Goal: Check status: Check status

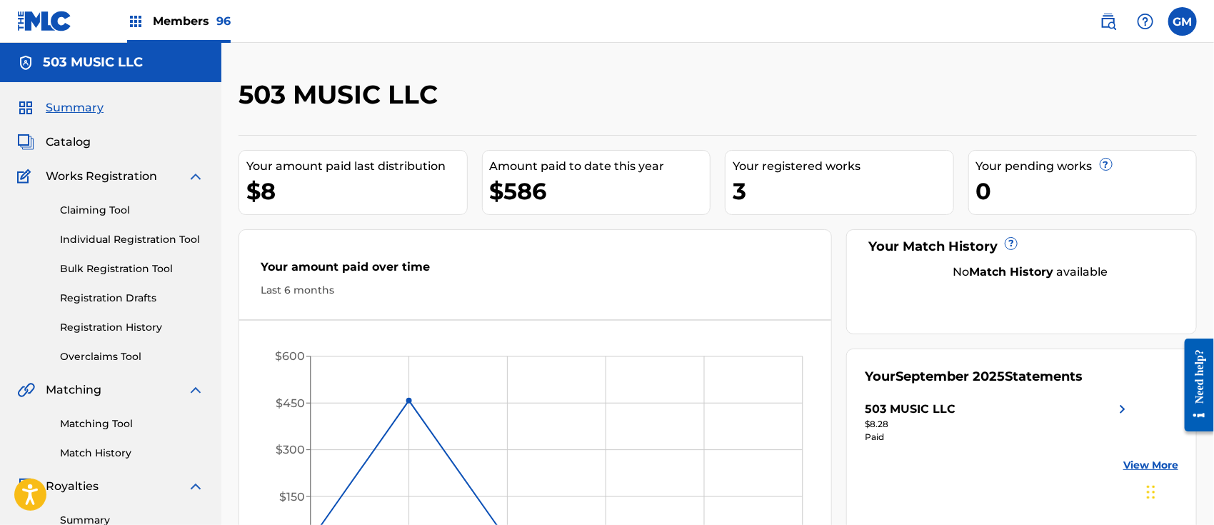
click at [1102, 23] on img at bounding box center [1108, 21] width 17 height 17
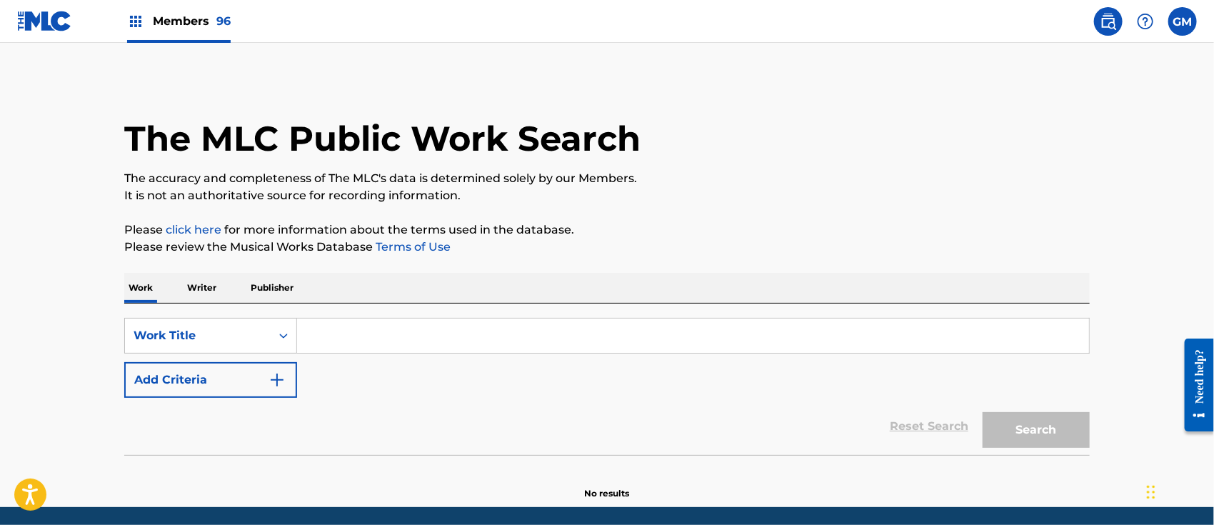
click at [400, 336] on input "Search Form" at bounding box center [693, 335] width 792 height 34
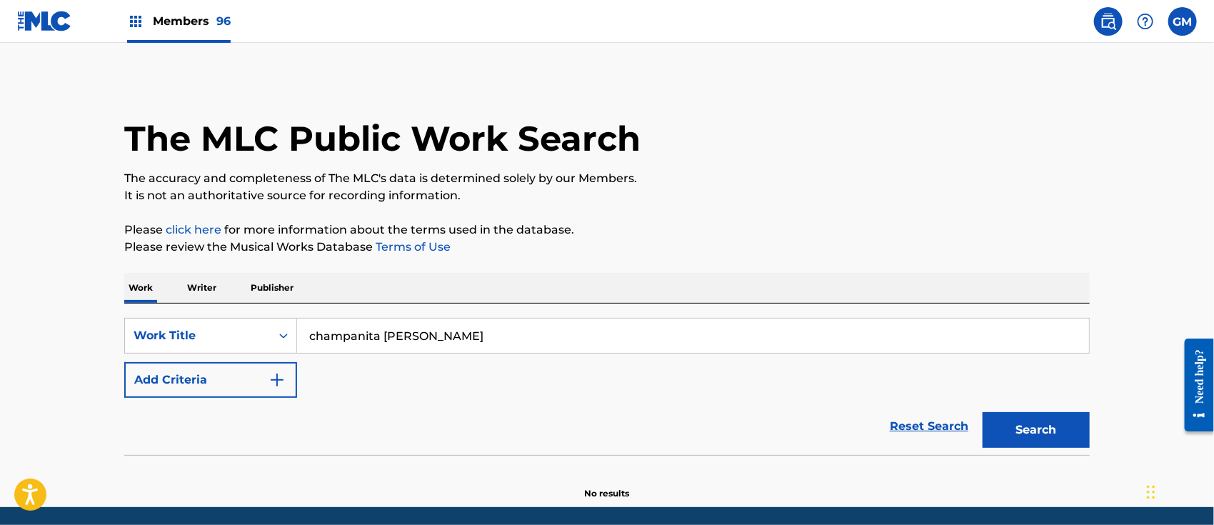
type input "champanita [PERSON_NAME]"
click at [982, 412] on button "Search" at bounding box center [1035, 430] width 107 height 36
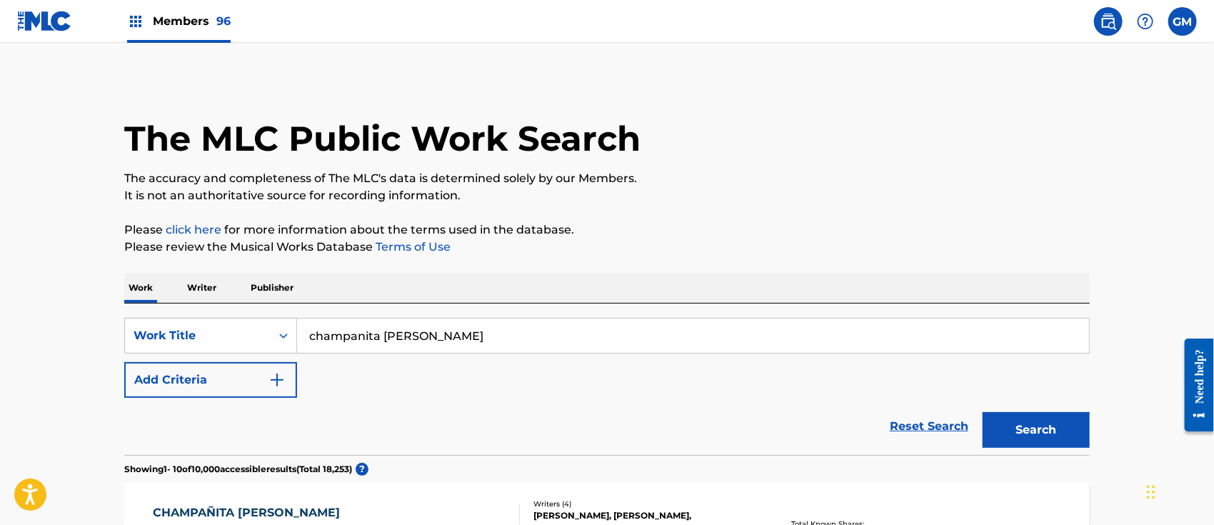
scroll to position [222, 0]
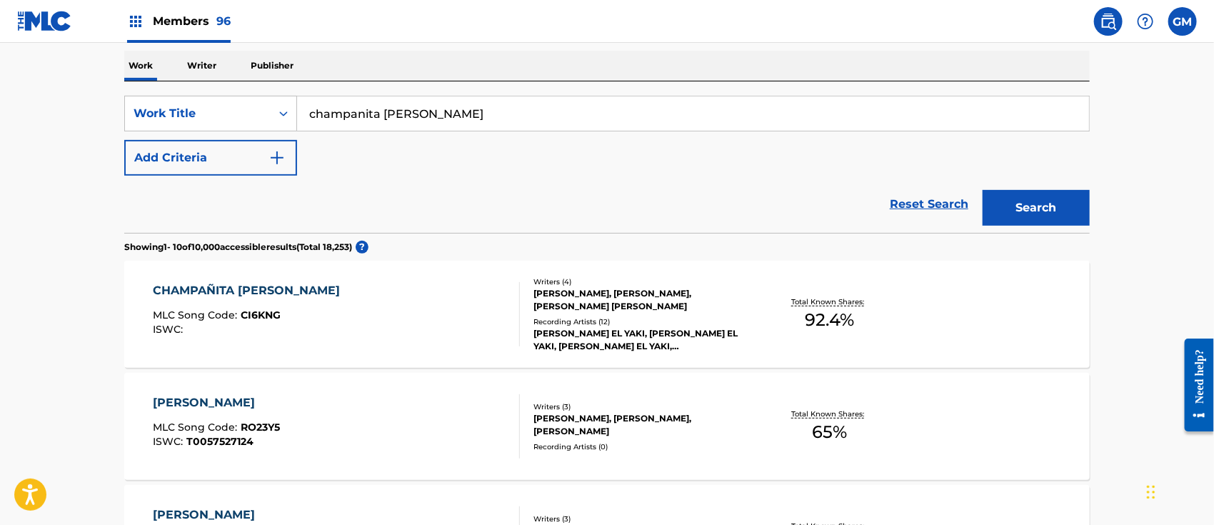
click at [293, 318] on div "CHAMPAÑITA [PERSON_NAME] MLC Song Code : CI6KNG ISWC :" at bounding box center [337, 314] width 367 height 64
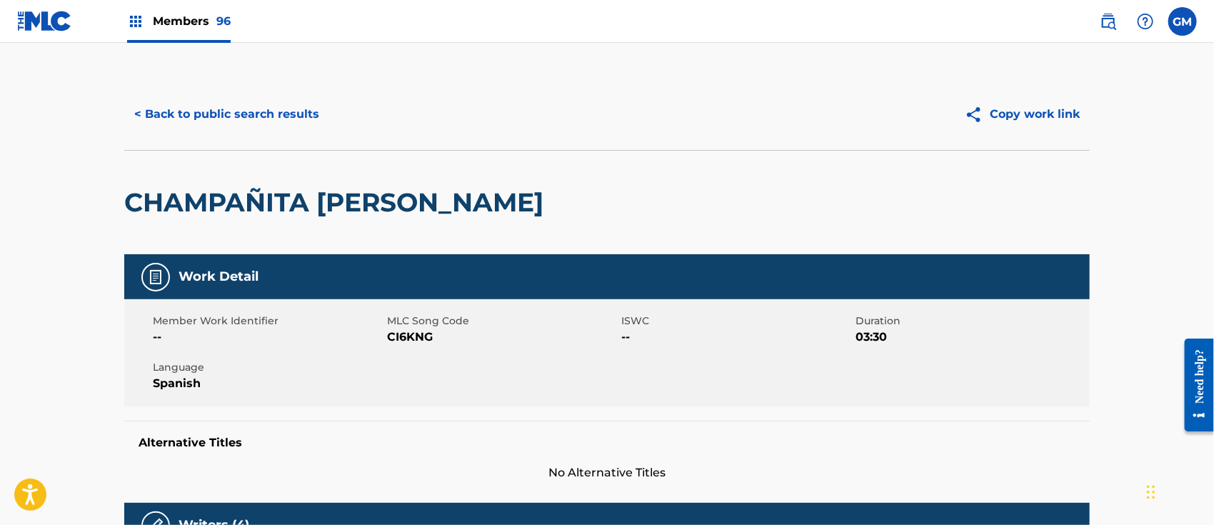
click at [190, 22] on span "Members 96" at bounding box center [192, 21] width 78 height 16
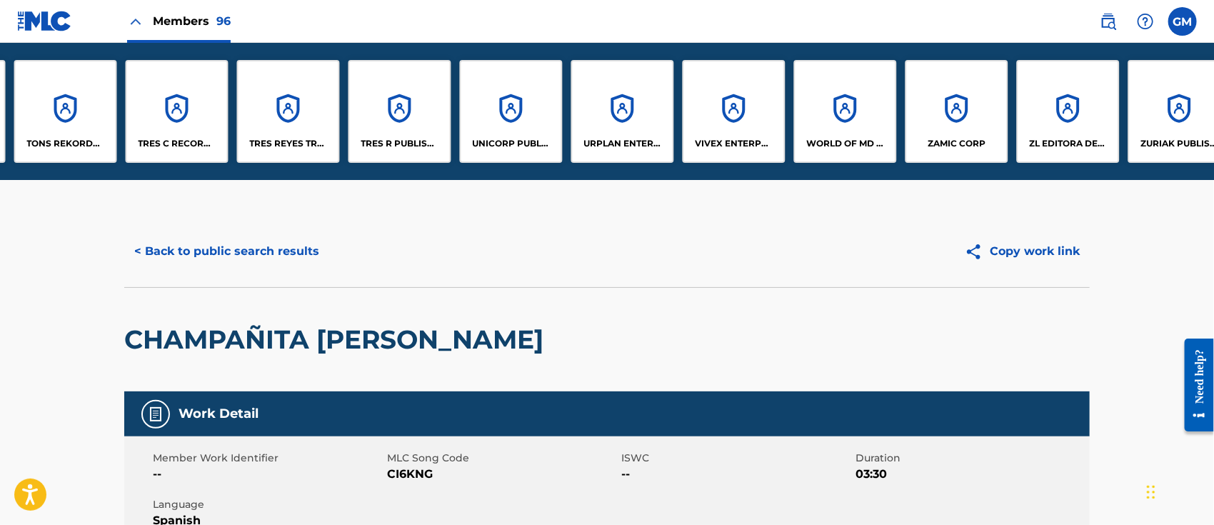
scroll to position [0, 9476]
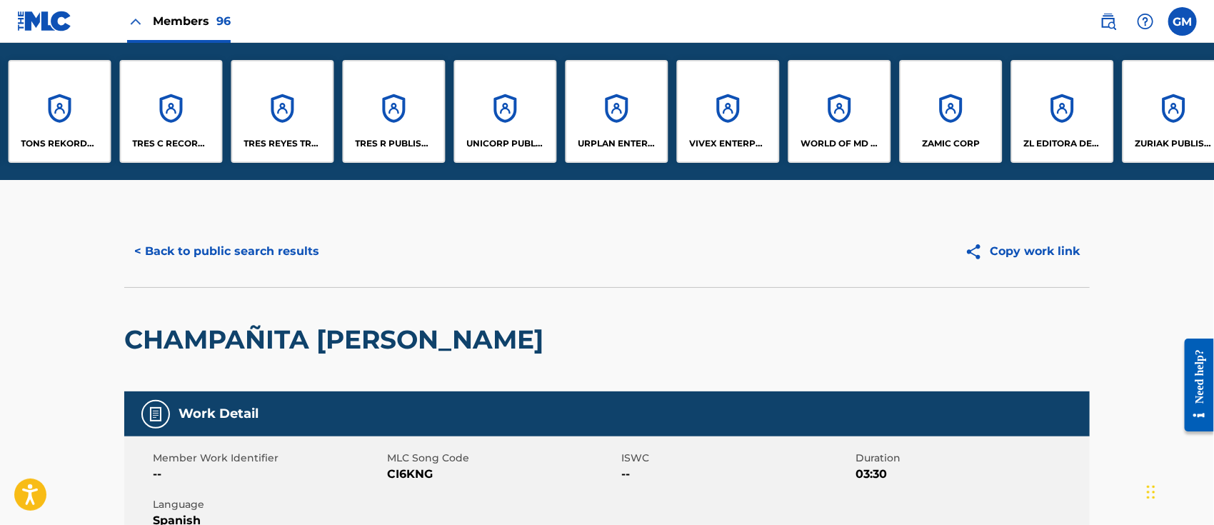
click at [840, 140] on p "WORLD OF MD PUBLISHING, LLC" at bounding box center [840, 143] width 78 height 13
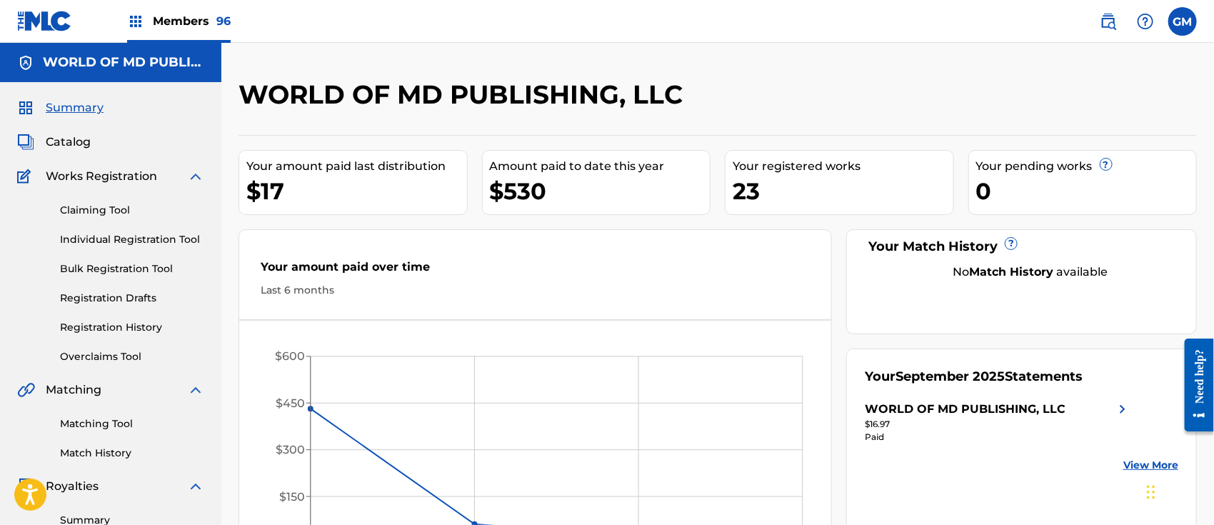
click at [65, 134] on span "Catalog" at bounding box center [68, 142] width 45 height 17
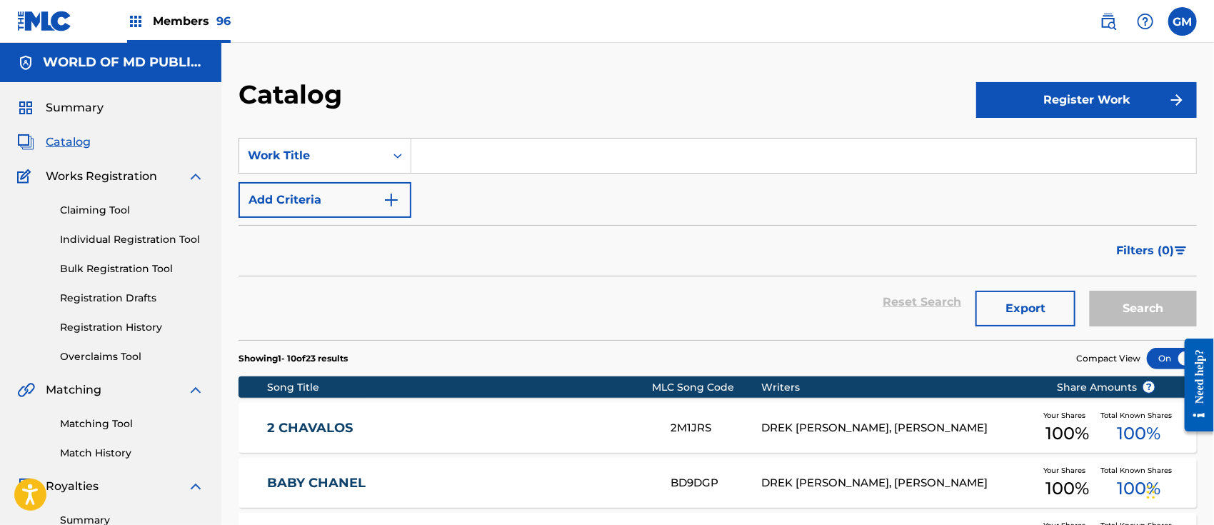
click at [526, 151] on input "Search Form" at bounding box center [803, 156] width 785 height 34
type input "champanita"
click at [203, 13] on span "Members 96" at bounding box center [192, 21] width 78 height 16
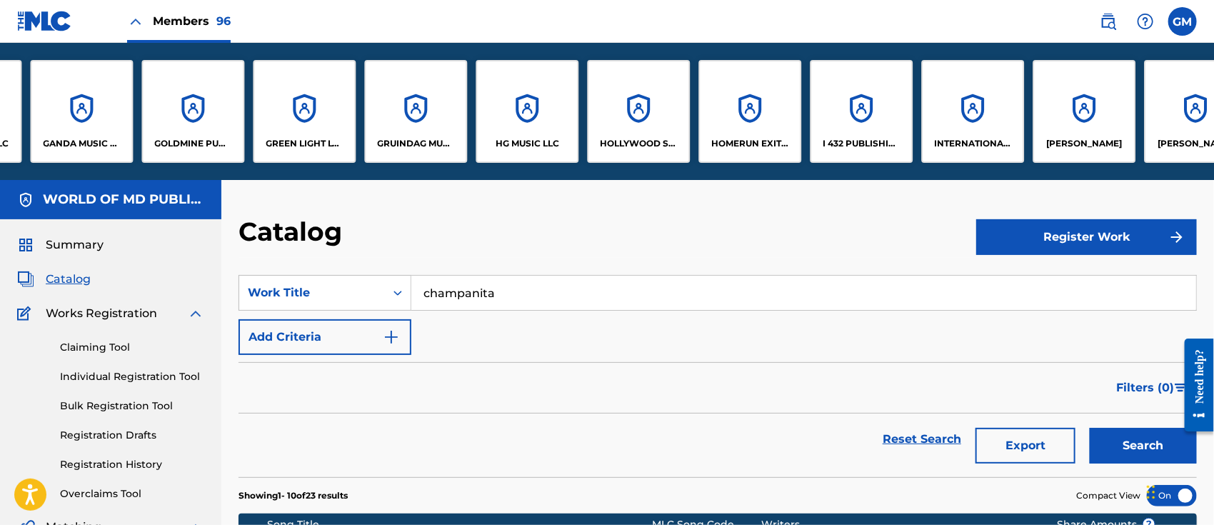
scroll to position [0, 4209]
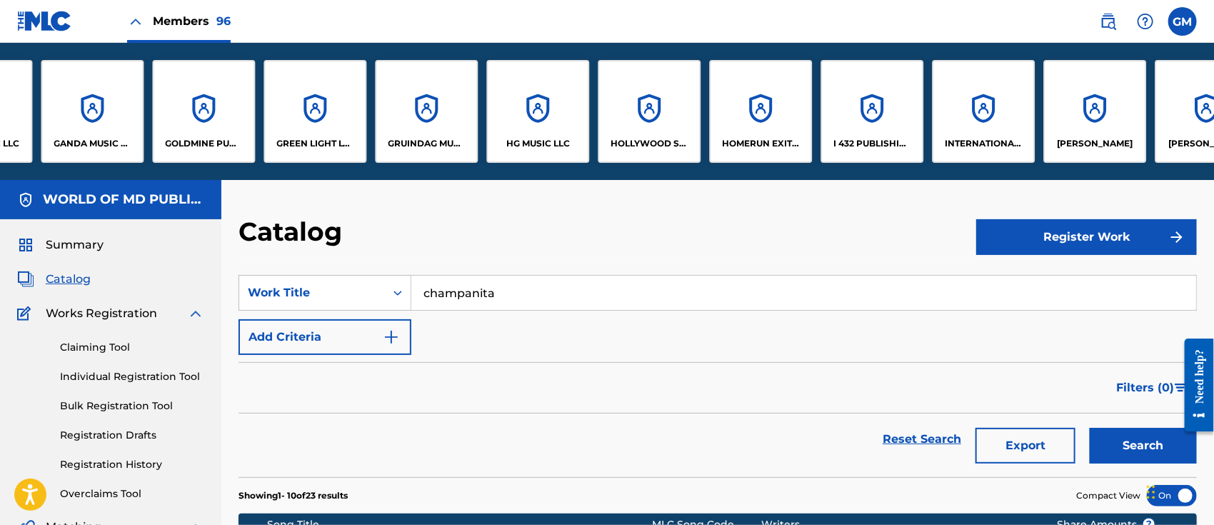
click at [203, 129] on div "GOLDMINE PUBLISHING LLC" at bounding box center [203, 111] width 103 height 103
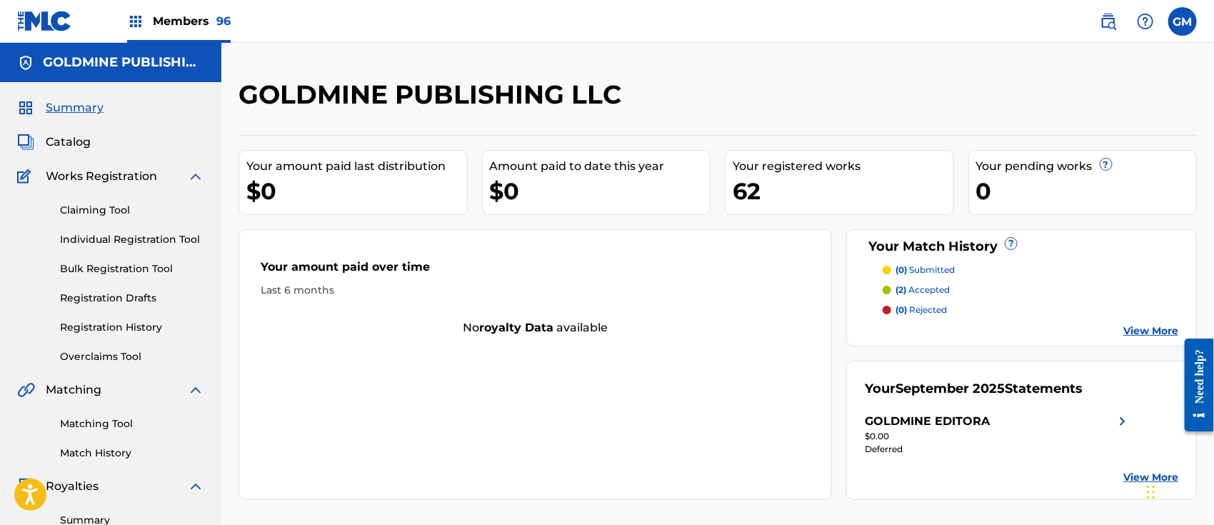
click at [79, 140] on span "Catalog" at bounding box center [68, 142] width 45 height 17
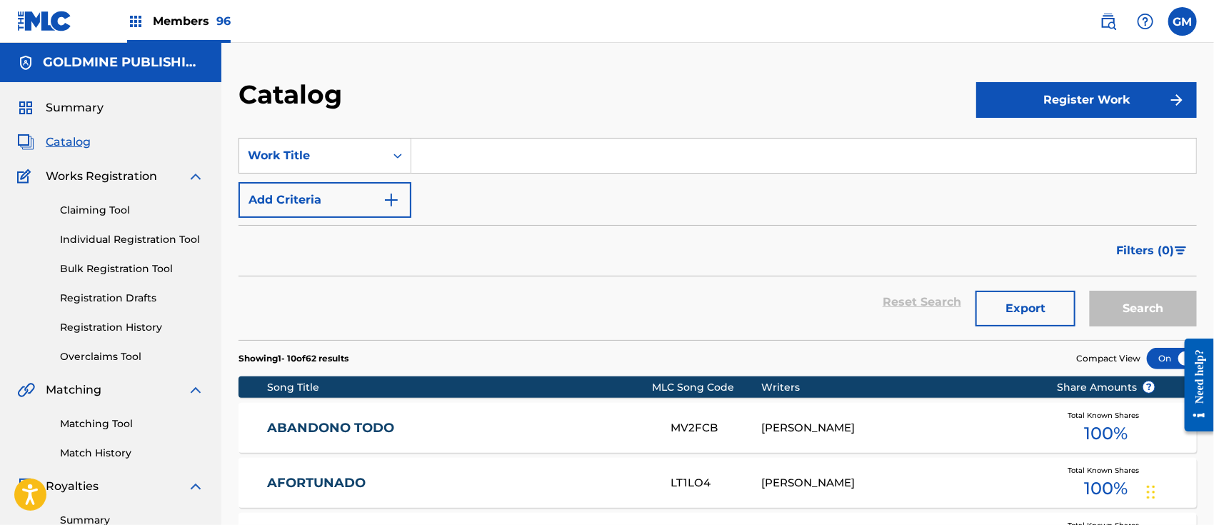
click at [477, 154] on input "Search Form" at bounding box center [803, 156] width 785 height 34
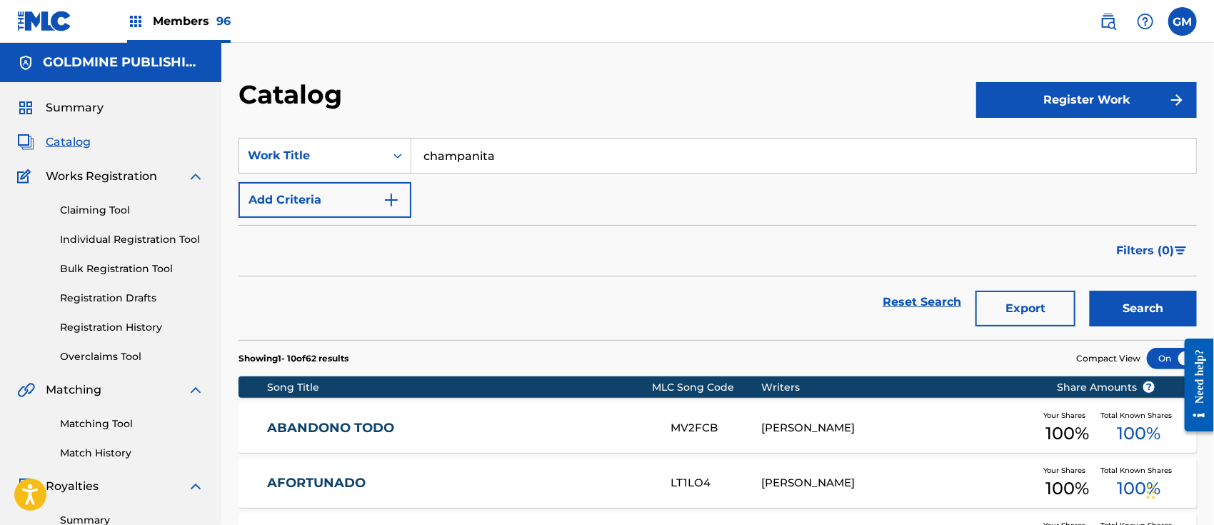
type input "champanita"
click at [1150, 303] on button "Search" at bounding box center [1143, 309] width 107 height 36
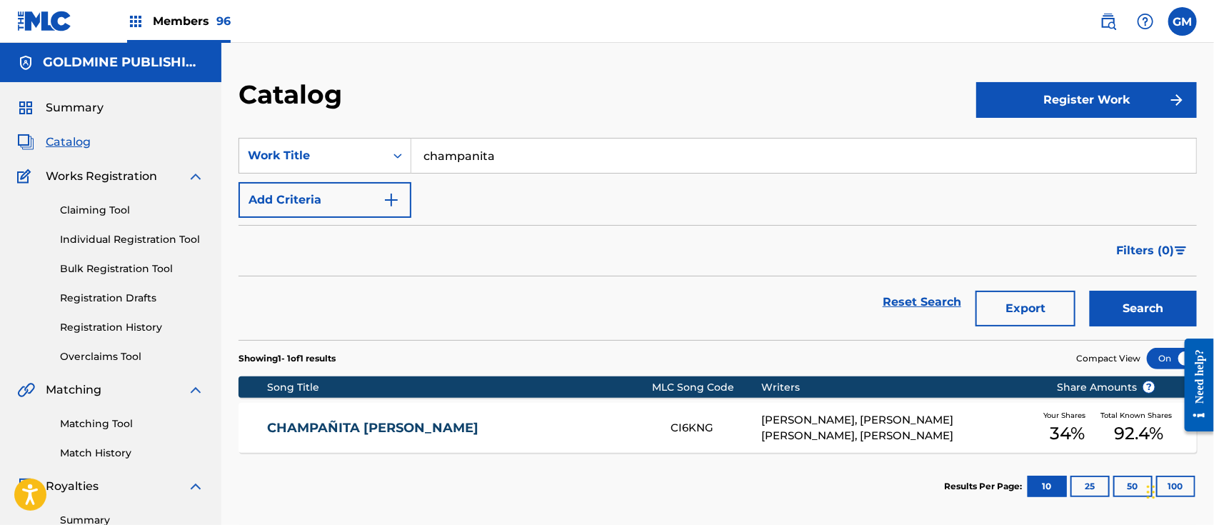
click at [445, 418] on div "CHAMPAÑITA [PERSON_NAME] CI6KNG [PERSON_NAME], [PERSON_NAME] [PERSON_NAME], [PE…" at bounding box center [717, 428] width 958 height 50
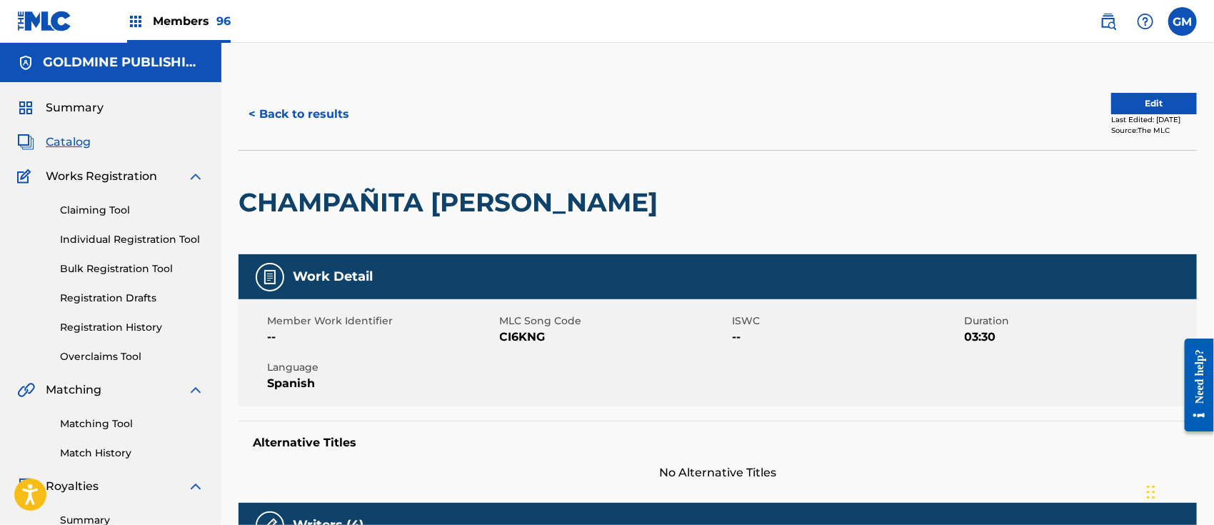
click at [129, 328] on link "Registration History" at bounding box center [132, 327] width 144 height 15
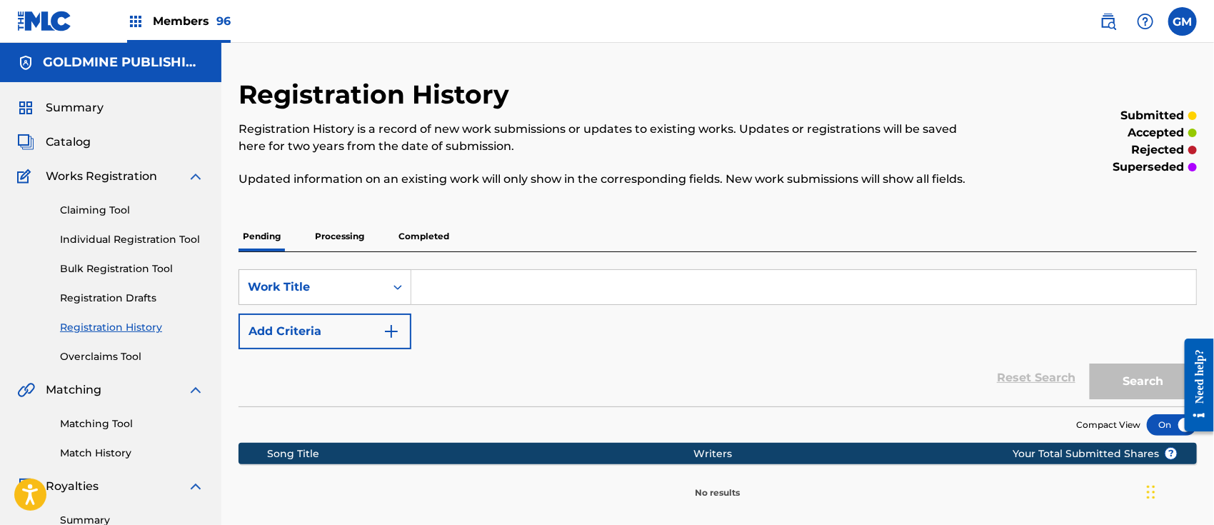
click at [341, 227] on p "Processing" at bounding box center [340, 236] width 58 height 30
click at [442, 228] on p "Completed" at bounding box center [423, 236] width 59 height 30
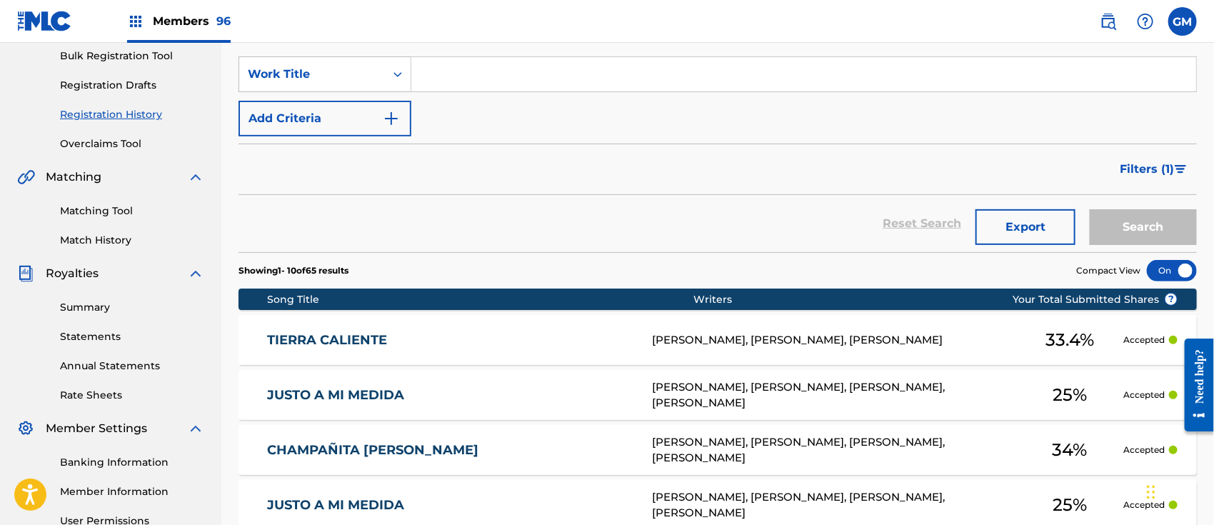
scroll to position [222, 0]
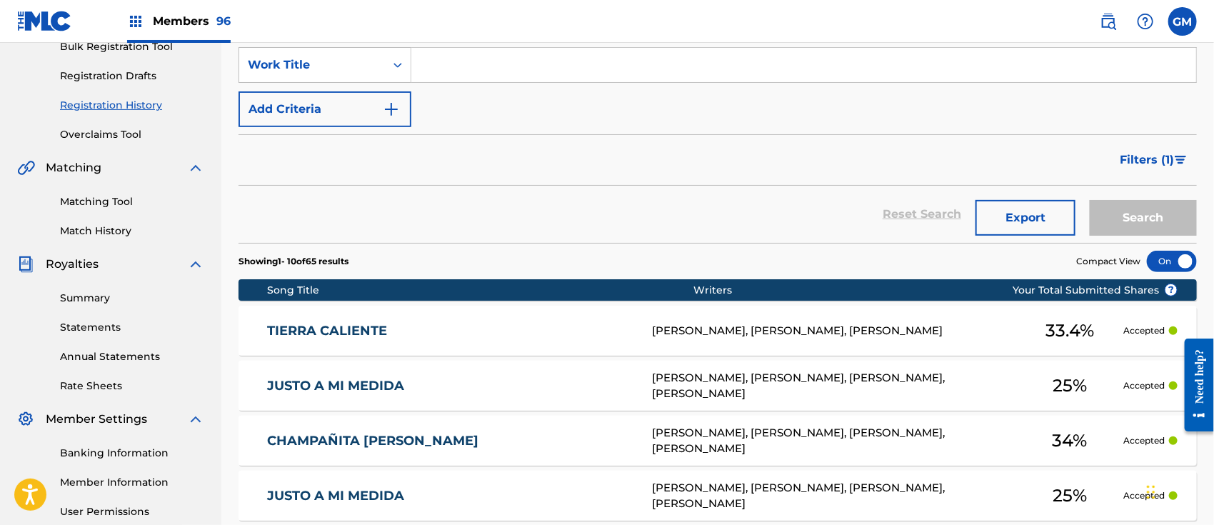
click at [438, 430] on div "CHAMPAÑITA [PERSON_NAME] CI6KNG [PERSON_NAME], [PERSON_NAME], [PERSON_NAME], [P…" at bounding box center [717, 441] width 958 height 50
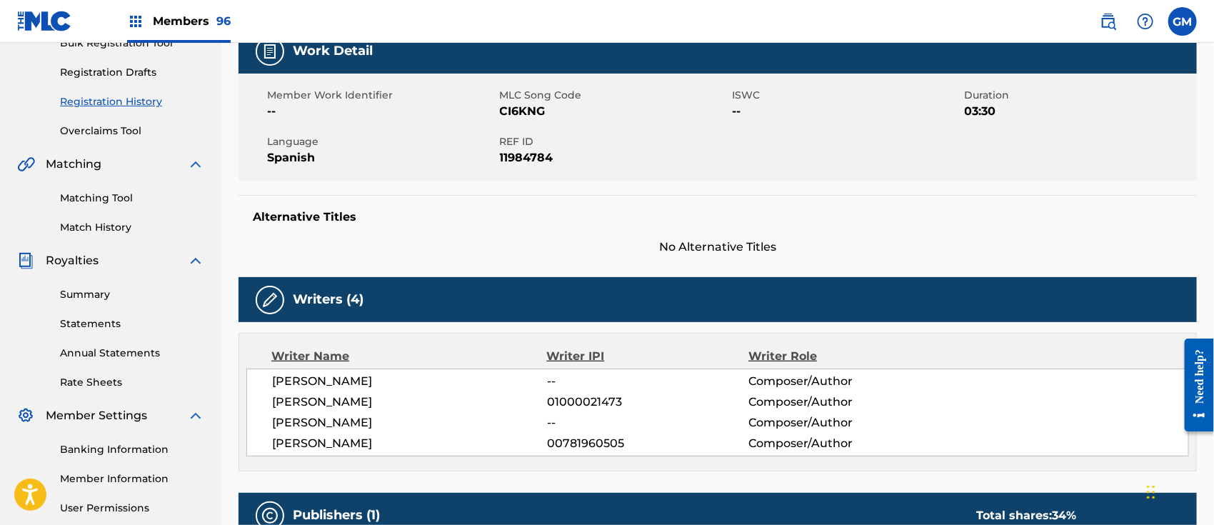
scroll to position [222, 0]
